Goal: Task Accomplishment & Management: Use online tool/utility

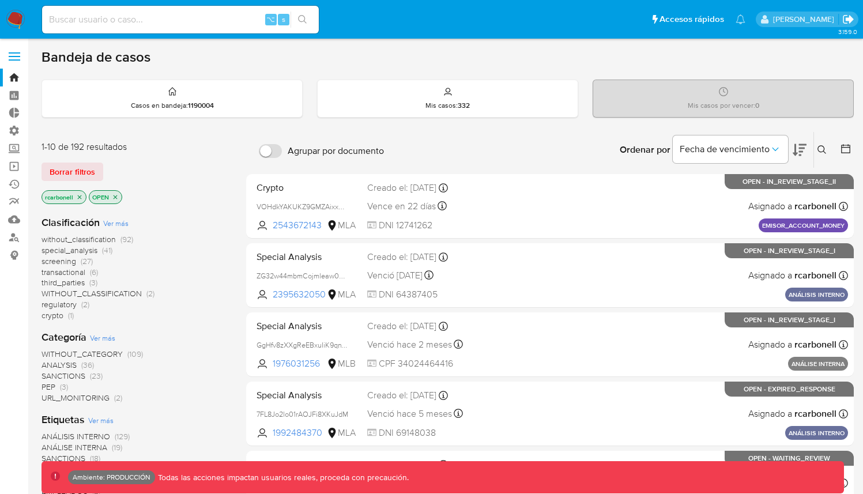
click at [849, 20] on icon "Salir" at bounding box center [848, 19] width 10 height 9
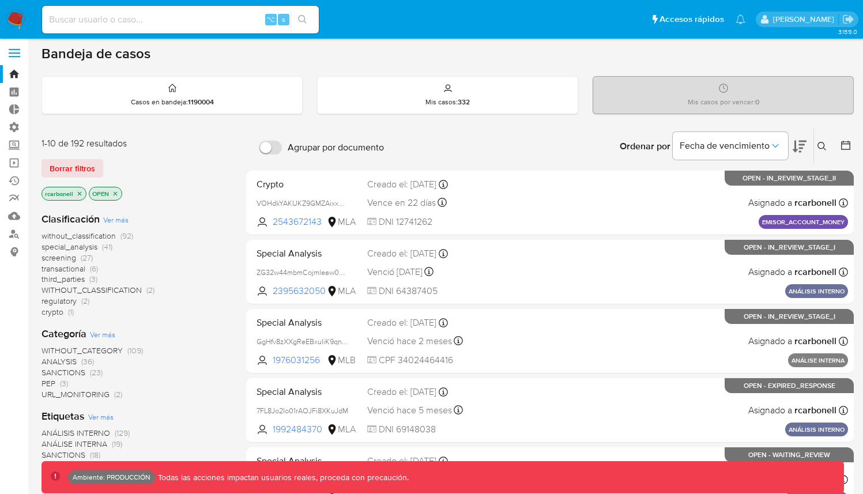
scroll to position [2, 0]
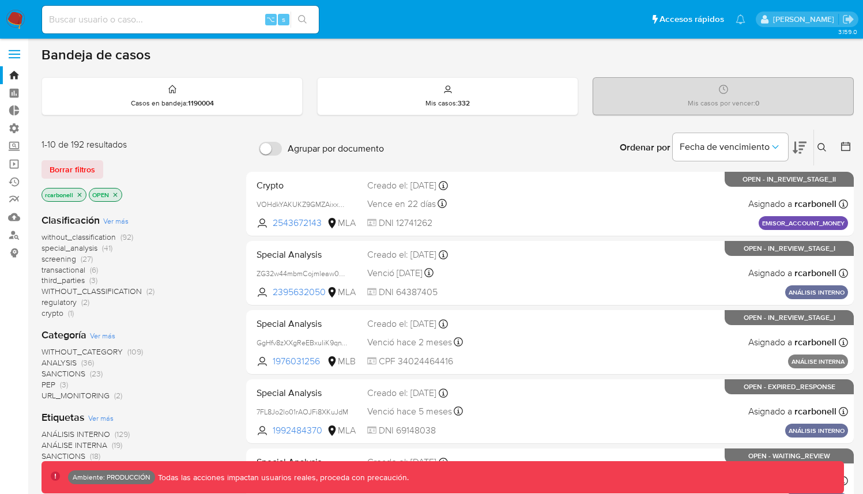
click at [549, 43] on main "3.159.0 Ambiente: PRODUCCIÓN Todas las acciones impactan usuarios reales, proce…" at bounding box center [431, 474] width 863 height 952
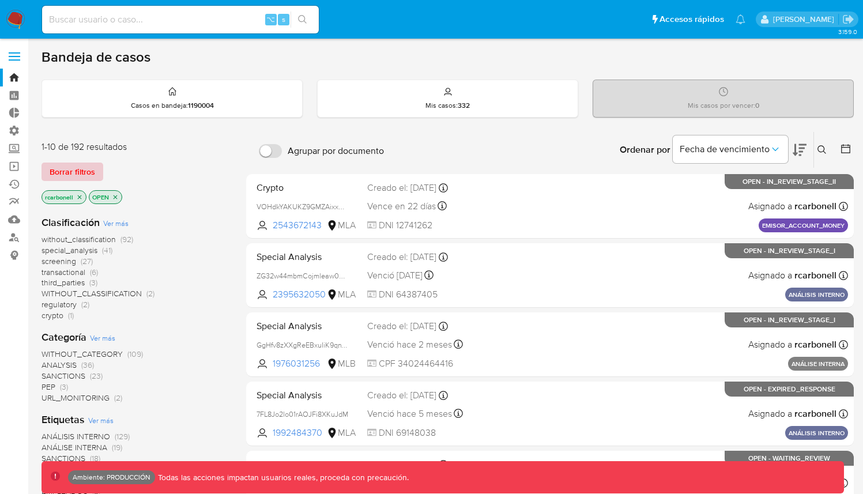
click at [82, 165] on span "Borrar filtros" at bounding box center [73, 172] width 46 height 16
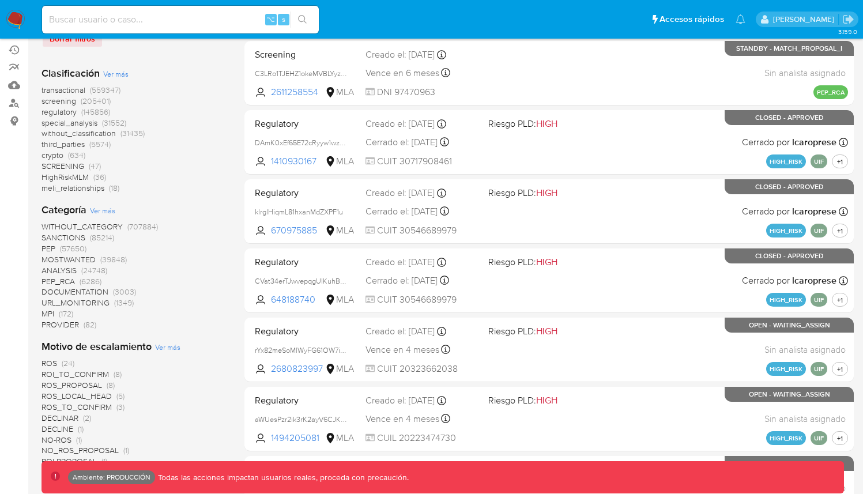
scroll to position [357, 0]
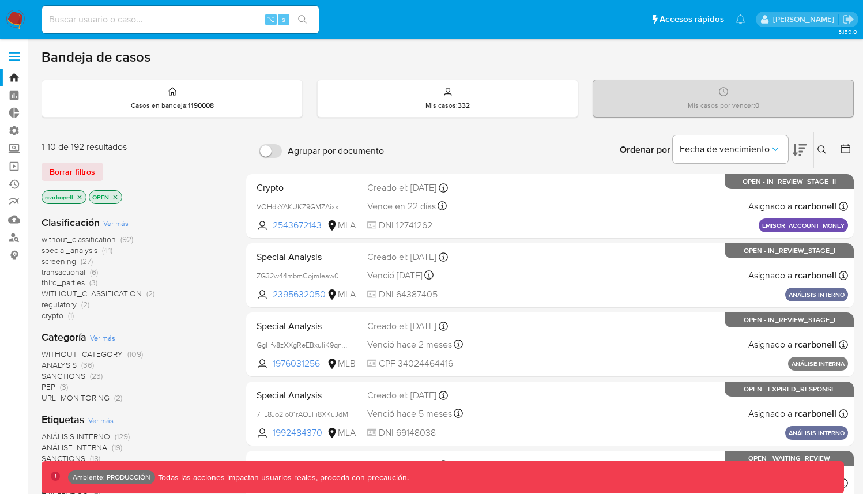
click at [20, 56] on label at bounding box center [14, 56] width 29 height 24
click at [0, 0] on input "checkbox" at bounding box center [0, 0] width 0 height 0
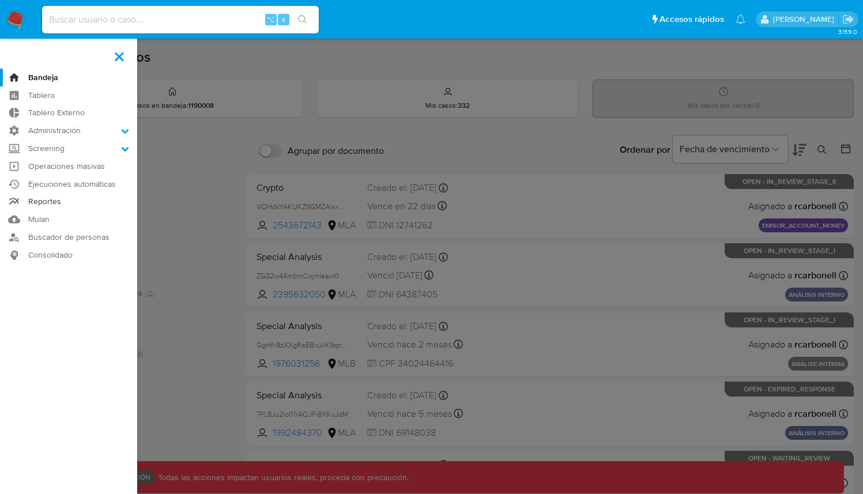
click at [64, 200] on link "Reportes" at bounding box center [68, 202] width 137 height 18
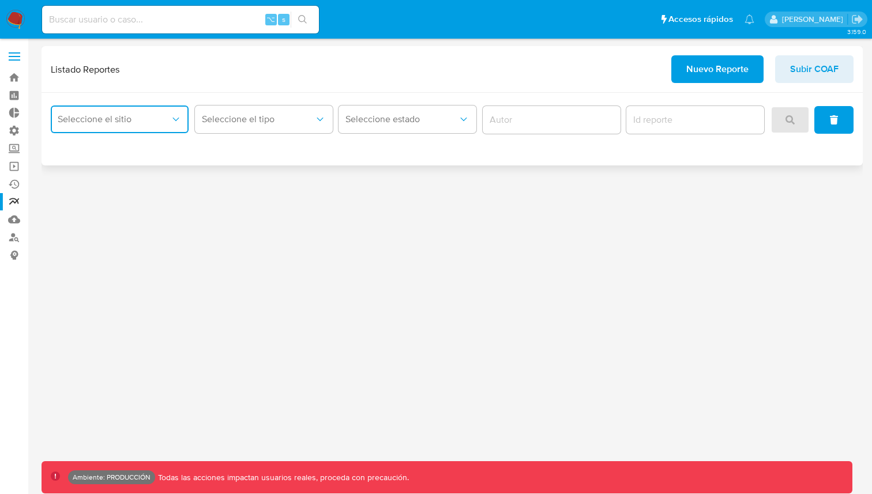
click at [174, 127] on button "Seleccione el sitio" at bounding box center [120, 119] width 138 height 28
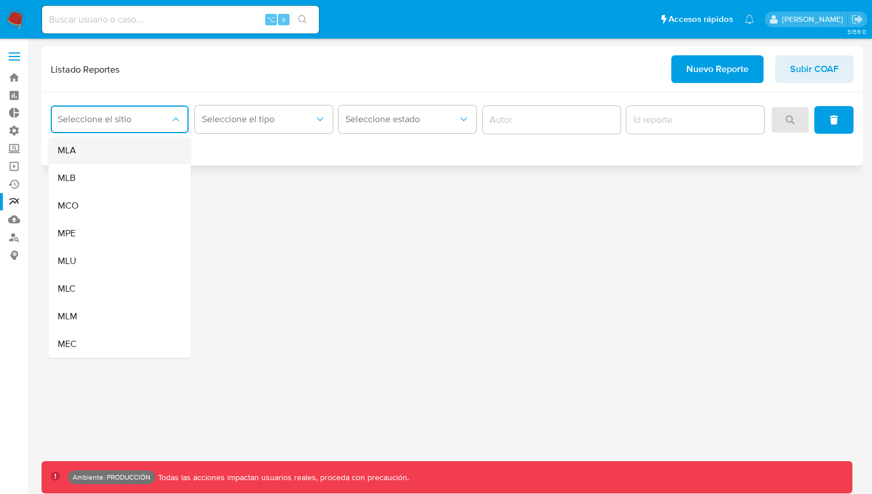
click at [136, 152] on div "MLA" at bounding box center [116, 151] width 117 height 28
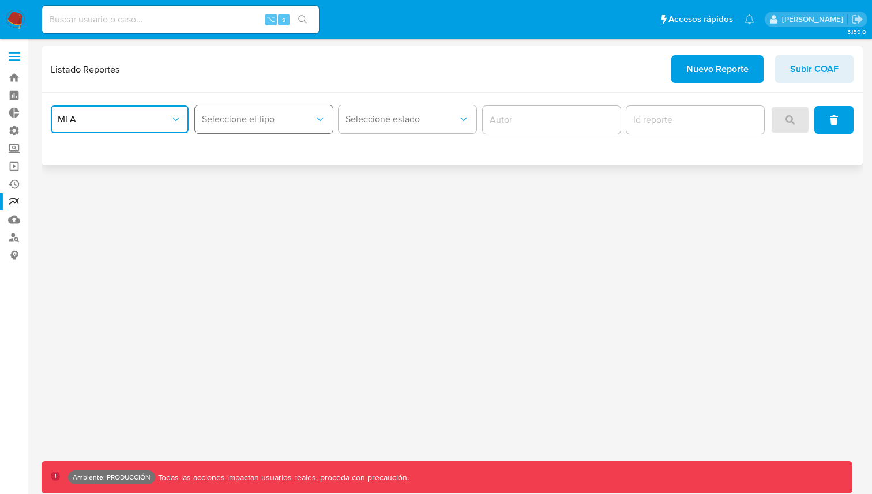
click at [312, 127] on button "Seleccione el tipo" at bounding box center [264, 119] width 138 height 28
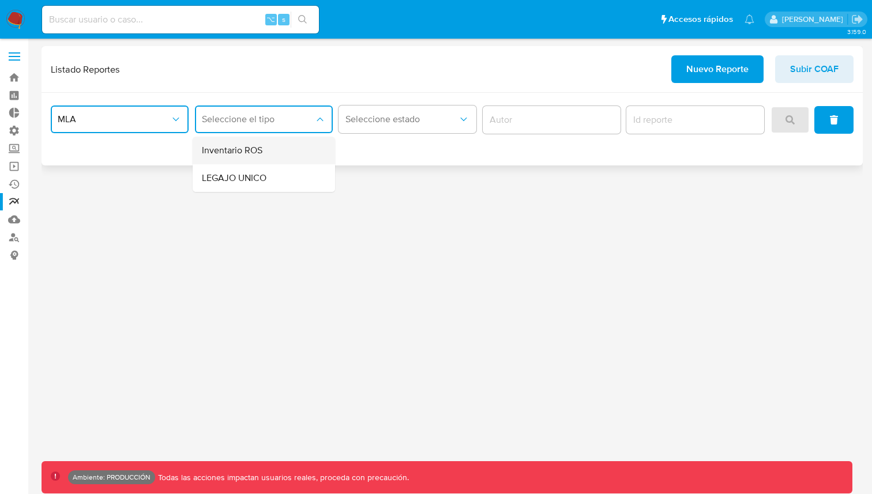
click at [282, 155] on div "Inventario ROS" at bounding box center [260, 151] width 117 height 28
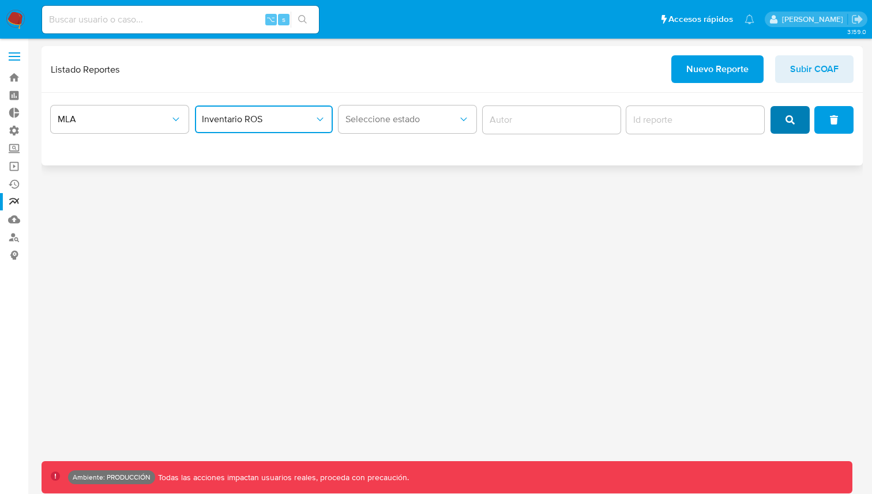
click at [794, 122] on icon "search" at bounding box center [789, 119] width 9 height 9
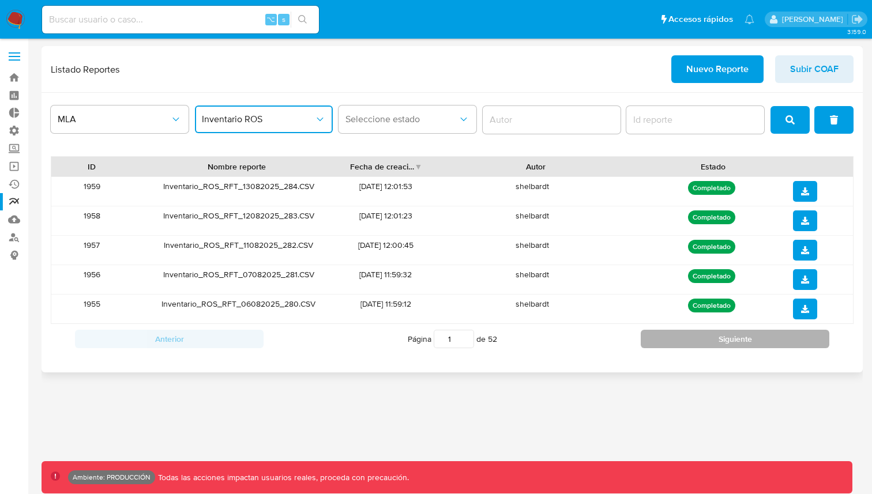
click at [714, 334] on button "Siguiente" at bounding box center [734, 339] width 188 height 18
type input "2"
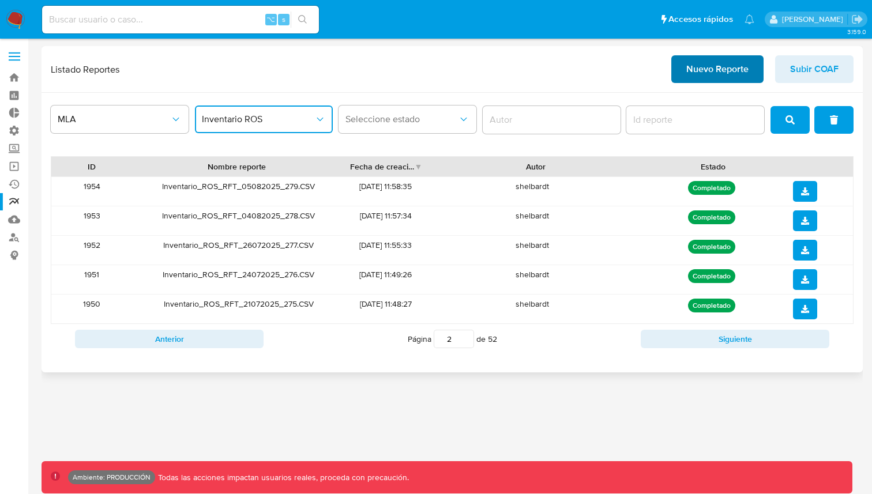
click at [732, 66] on span "Nuevo Reporte" at bounding box center [717, 68] width 62 height 25
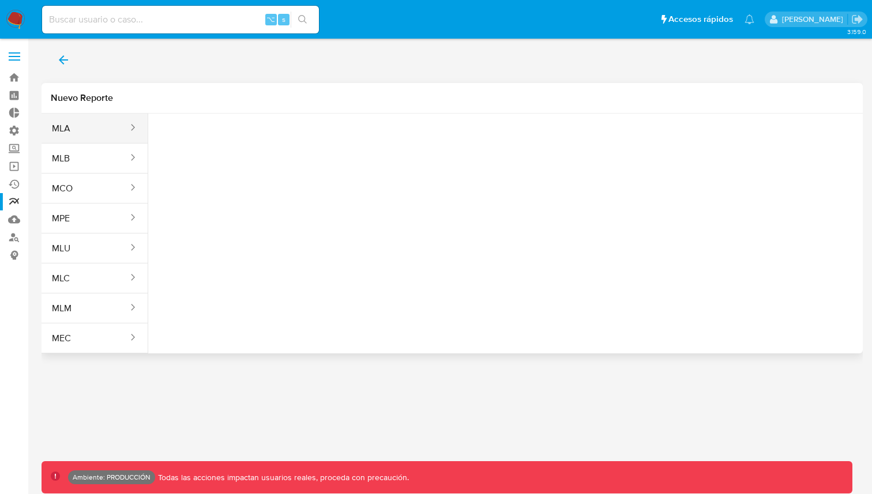
click at [69, 130] on button "MLA" at bounding box center [86, 129] width 88 height 28
click at [206, 144] on span "Seleccione una opcion" at bounding box center [214, 144] width 101 height 12
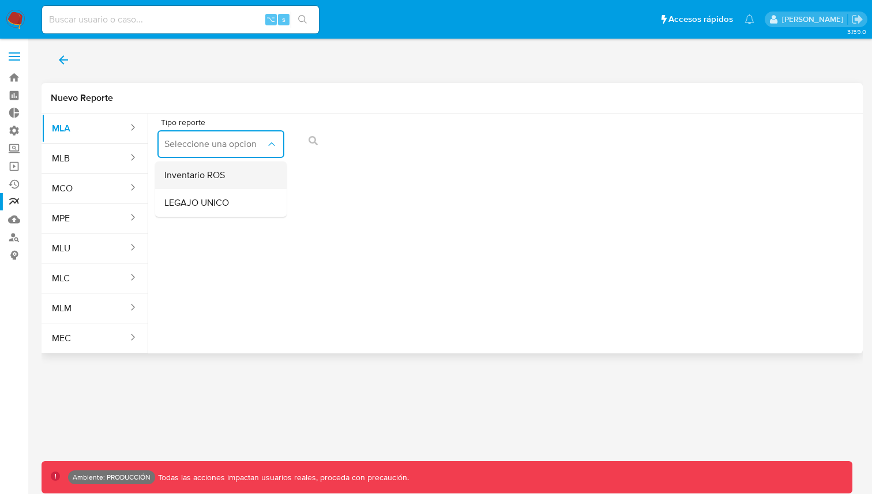
click at [206, 179] on span "Inventario ROS" at bounding box center [194, 175] width 61 height 12
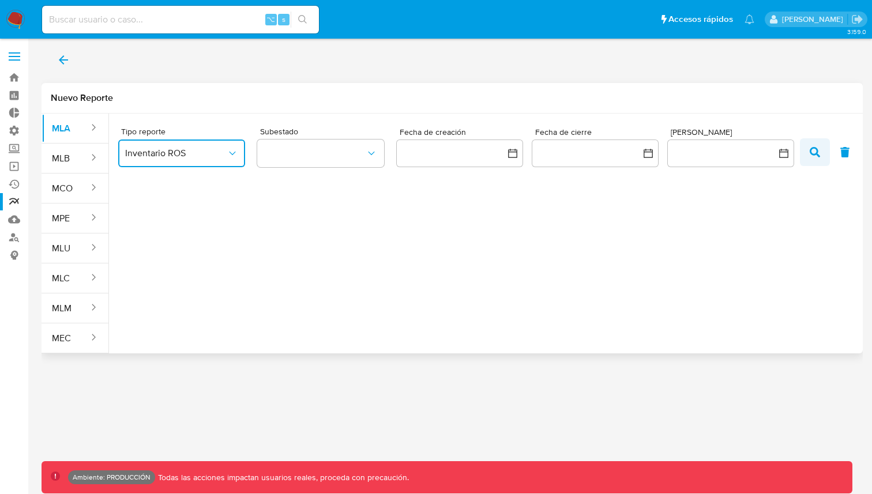
click at [810, 148] on icon "button" at bounding box center [814, 152] width 10 height 10
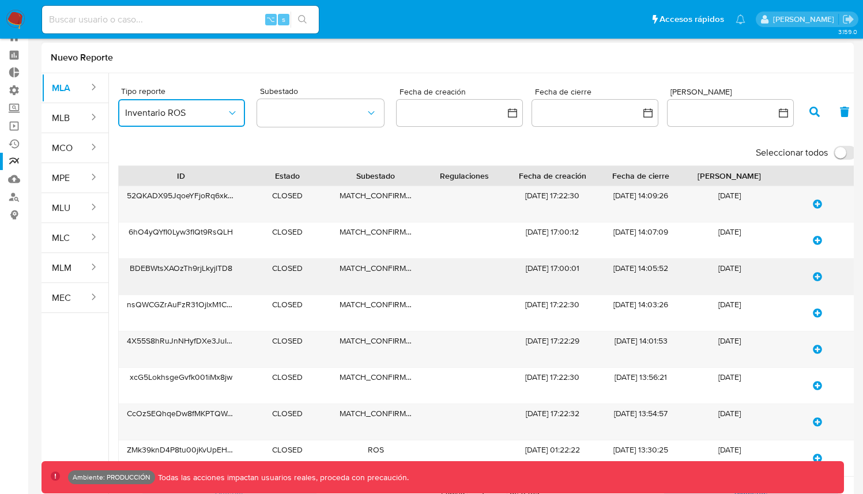
scroll to position [160, 0]
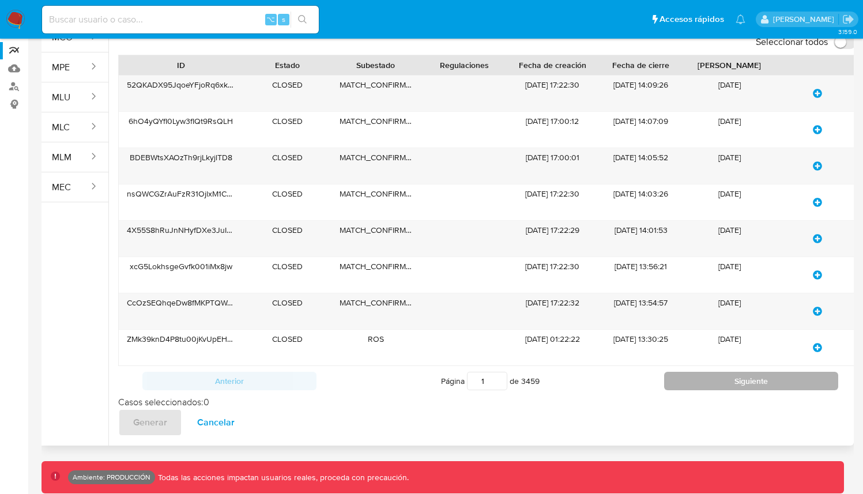
click at [761, 372] on button "Siguiente" at bounding box center [751, 381] width 174 height 18
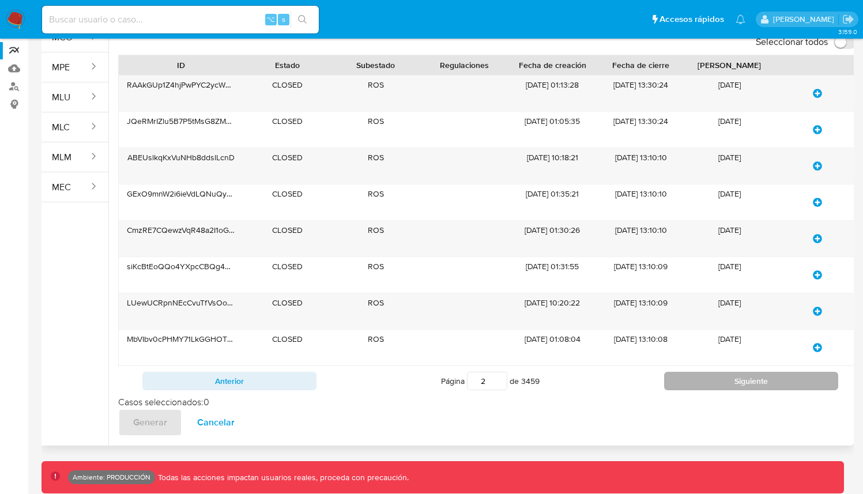
click at [761, 372] on button "Siguiente" at bounding box center [751, 381] width 174 height 18
type input "6"
